Goal: Browse casually: Explore the website without a specific task or goal

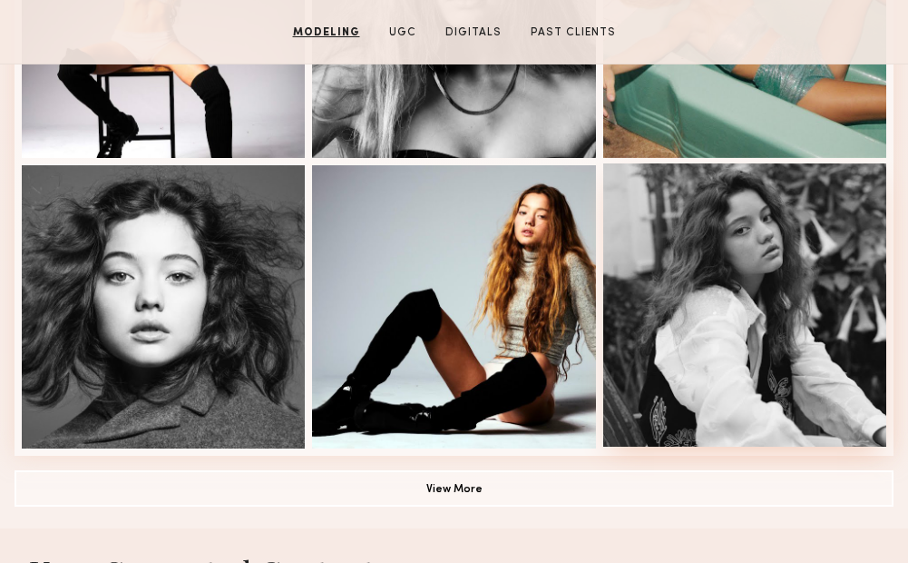
scroll to position [1361, 0]
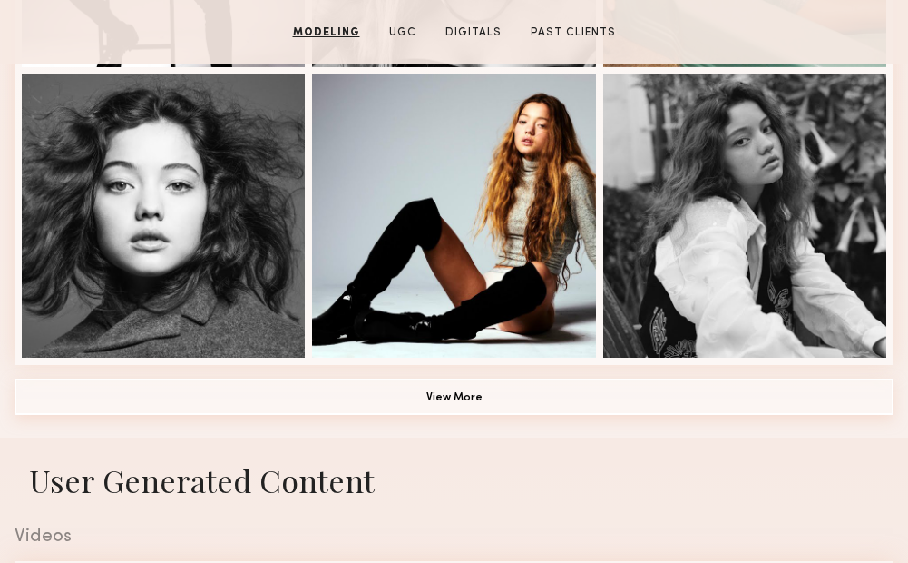
click at [515, 410] on button "View More" at bounding box center [454, 396] width 879 height 36
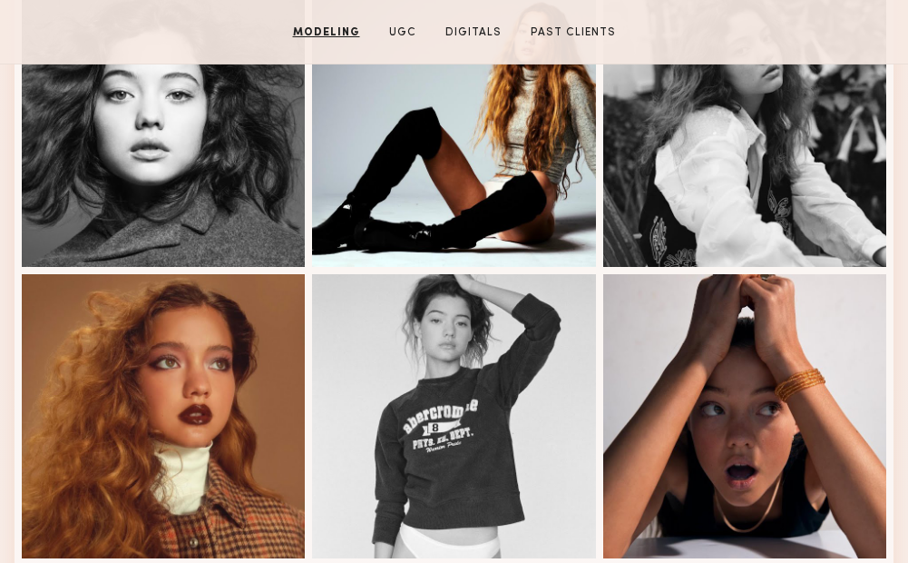
scroll to position [1633, 0]
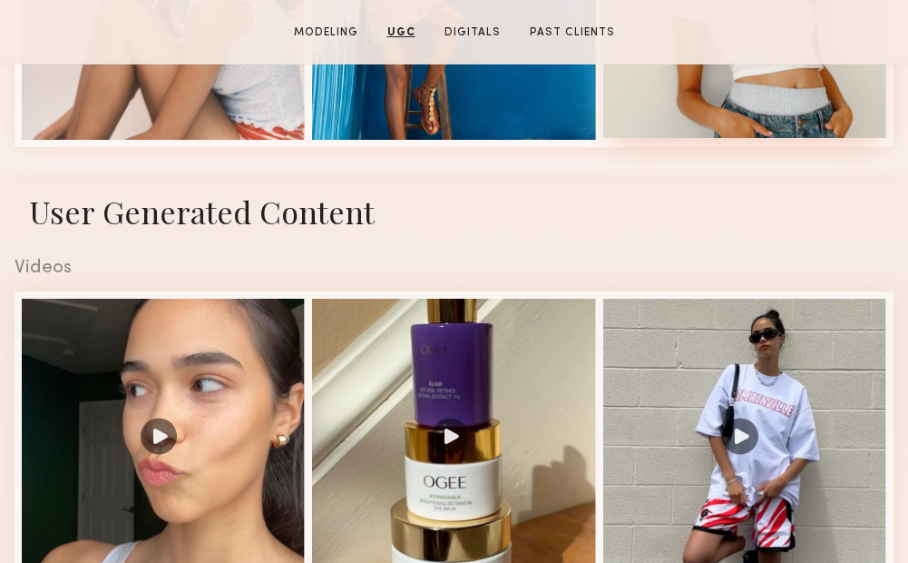
scroll to position [1180, 0]
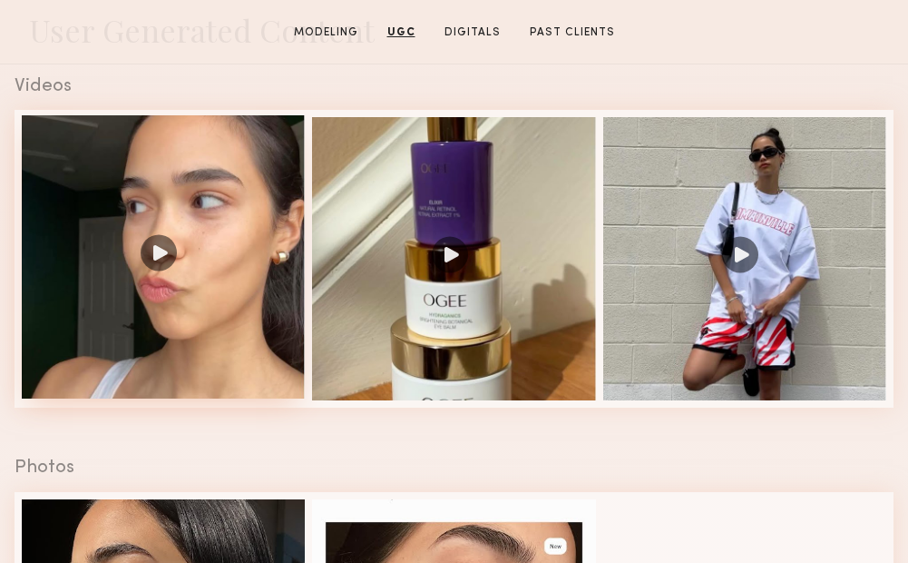
click at [154, 256] on div at bounding box center [163, 256] width 283 height 283
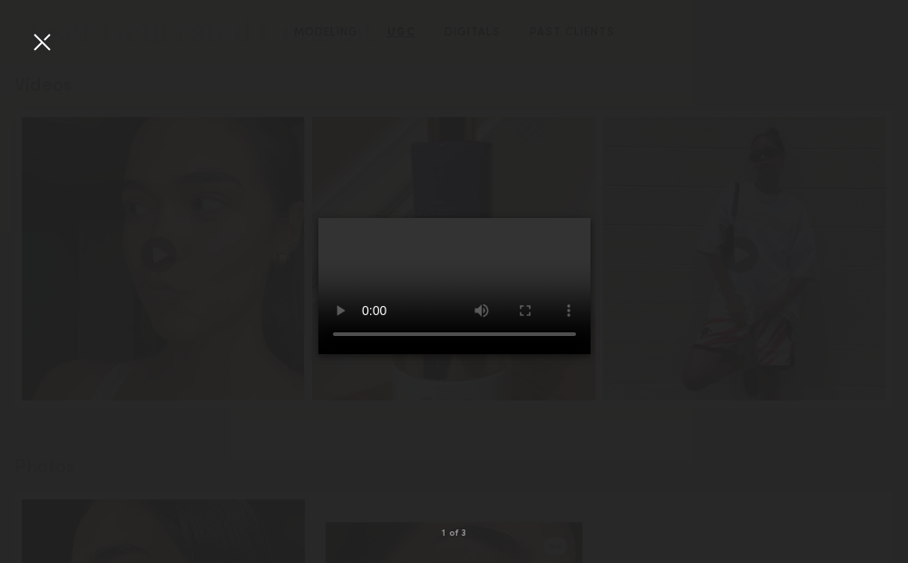
click at [33, 36] on div at bounding box center [41, 41] width 29 height 29
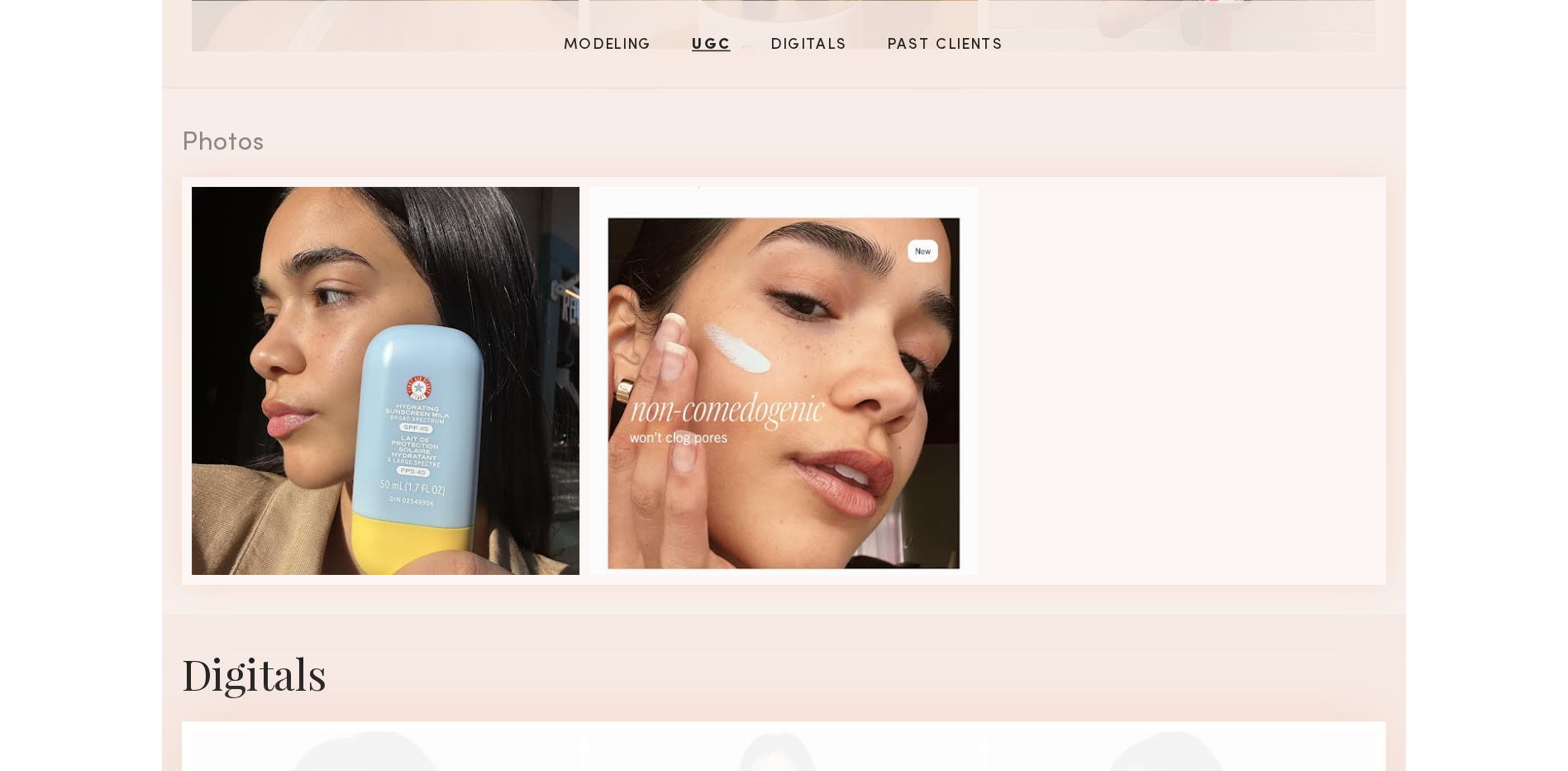
scroll to position [1157, 0]
